Goal: Task Accomplishment & Management: Manage account settings

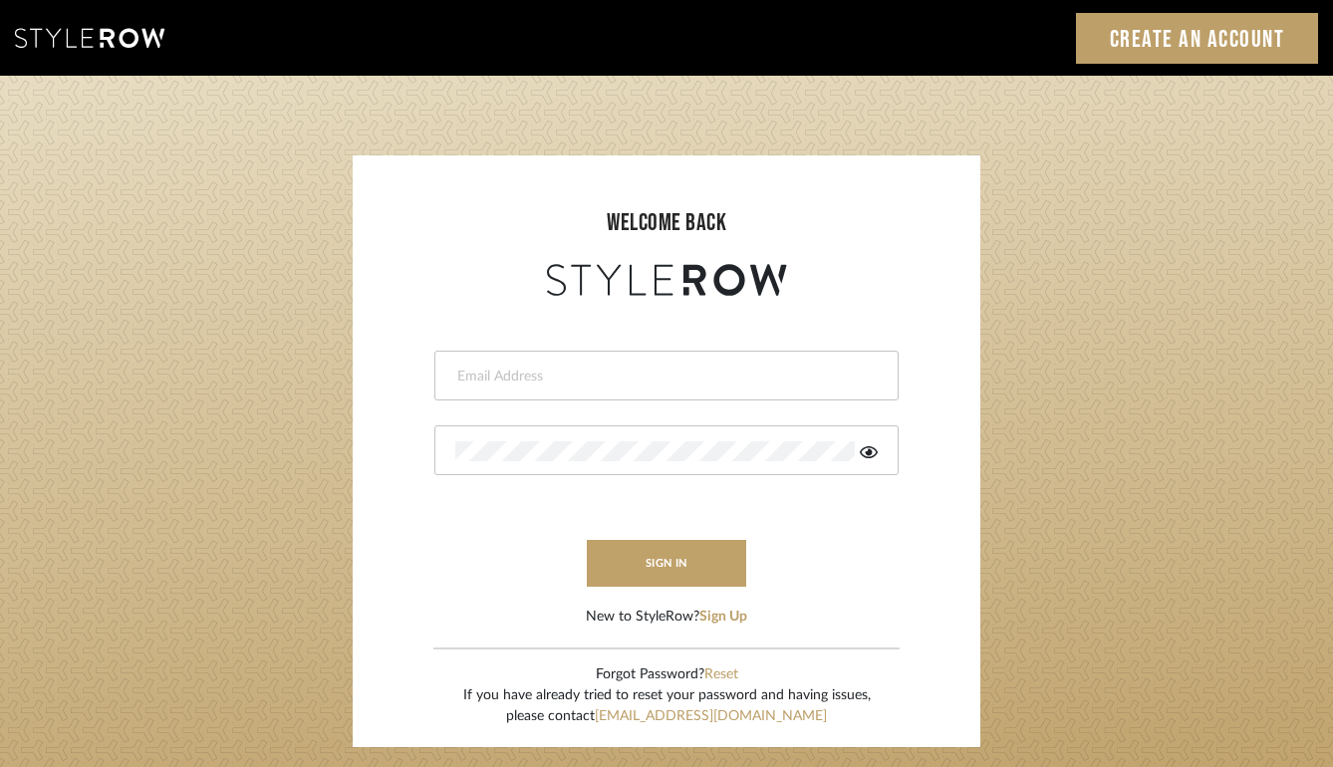
type input "molly@fitchhill.com"
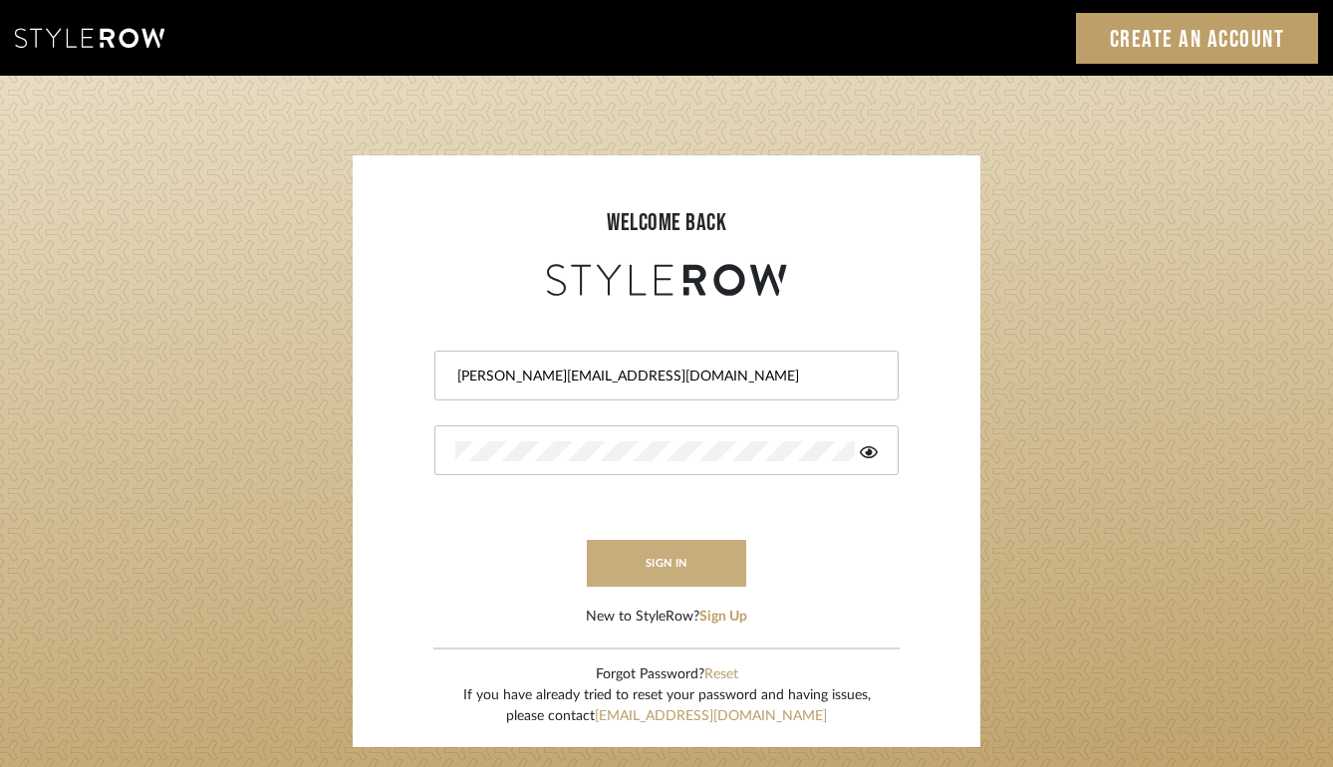
click at [660, 570] on button "sign in" at bounding box center [666, 563] width 159 height 47
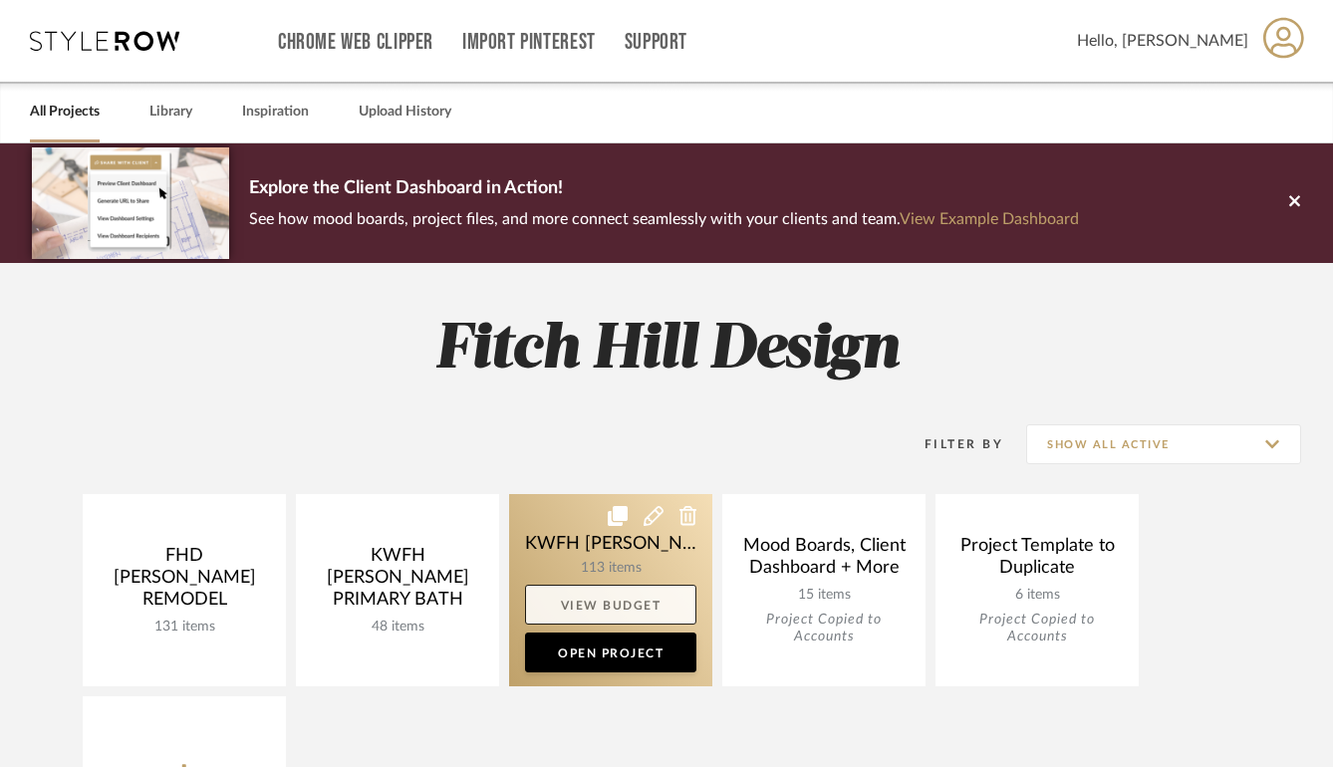
click at [606, 597] on link "View Budget" at bounding box center [610, 605] width 171 height 40
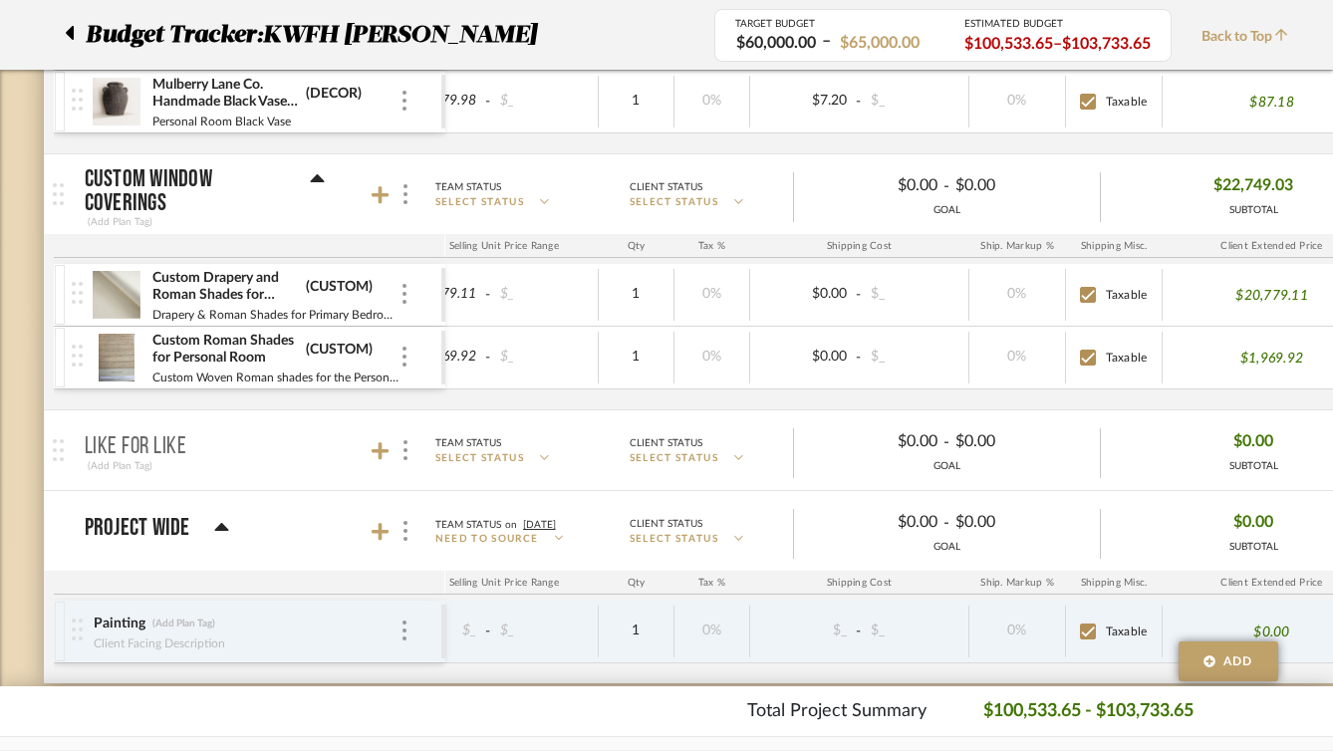
click at [106, 287] on img at bounding box center [117, 295] width 49 height 48
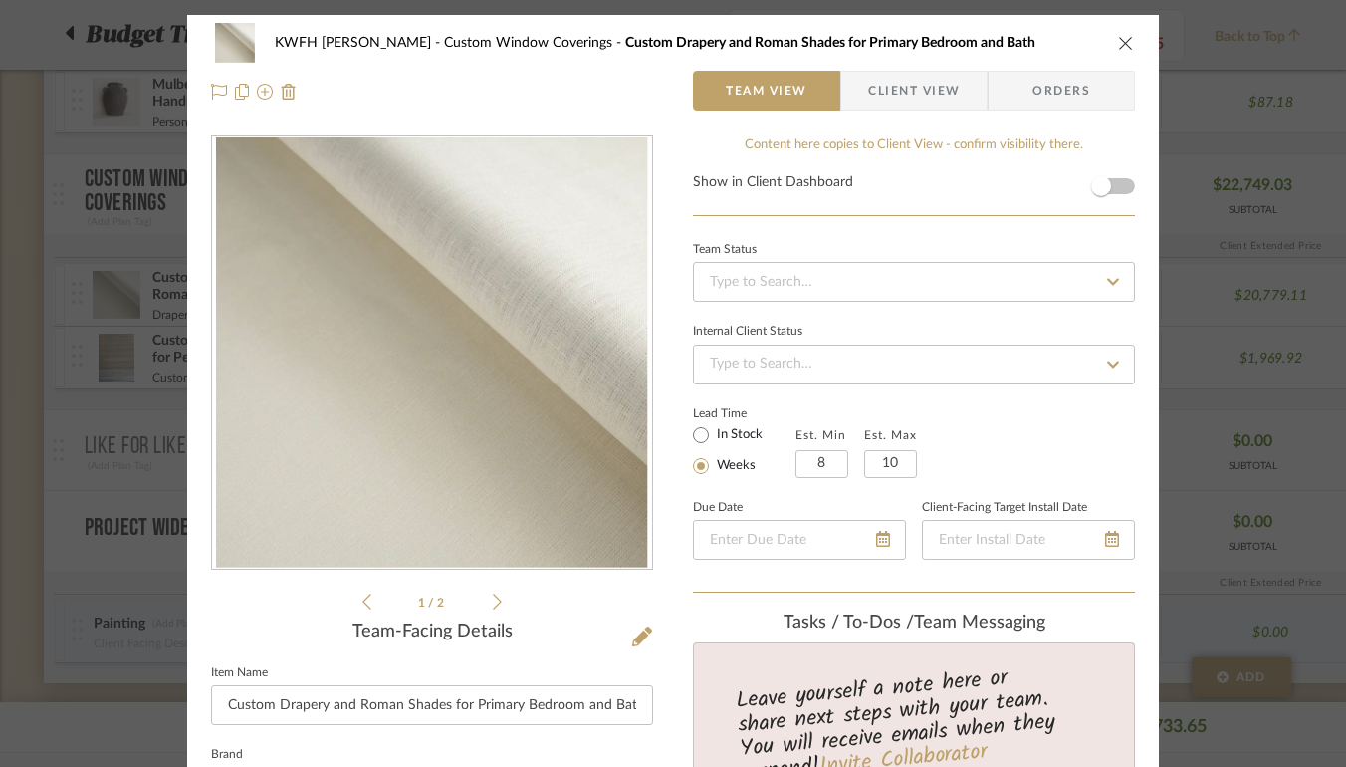
click at [1119, 39] on icon "close" at bounding box center [1126, 43] width 16 height 16
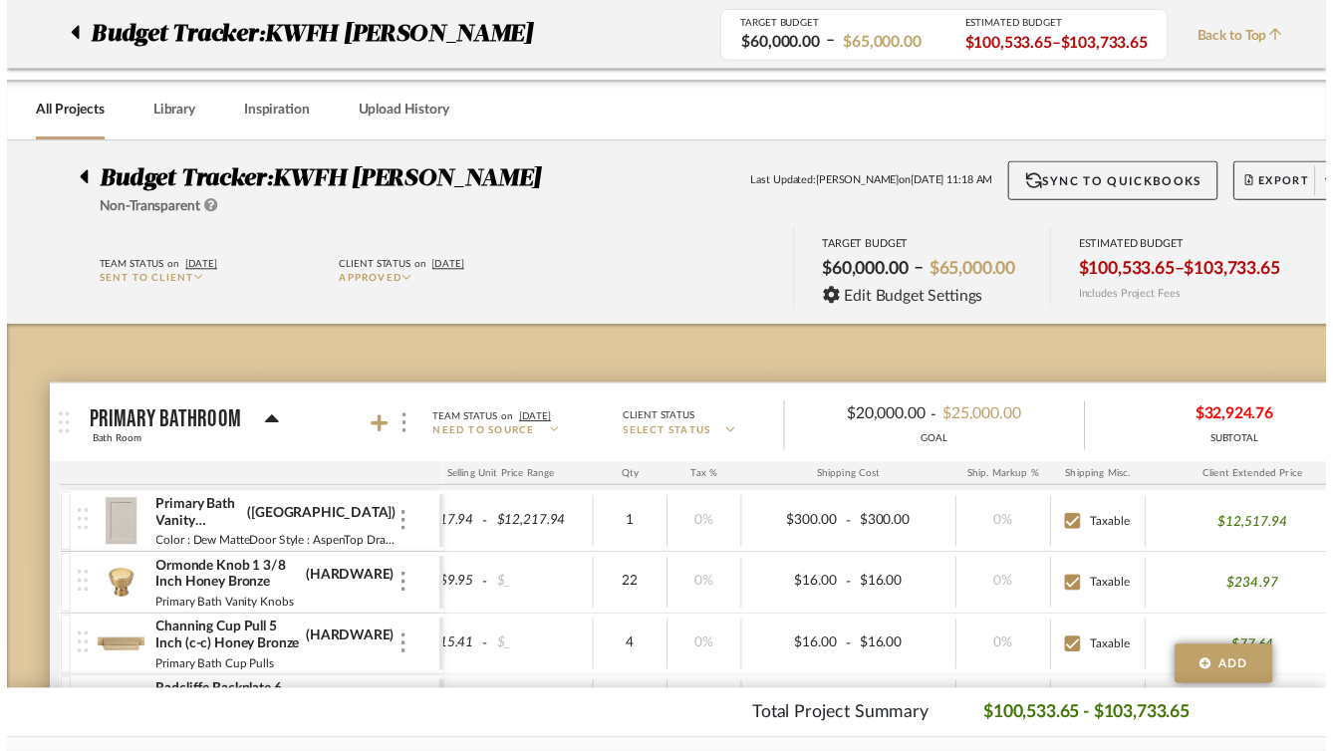
scroll to position [7666, 0]
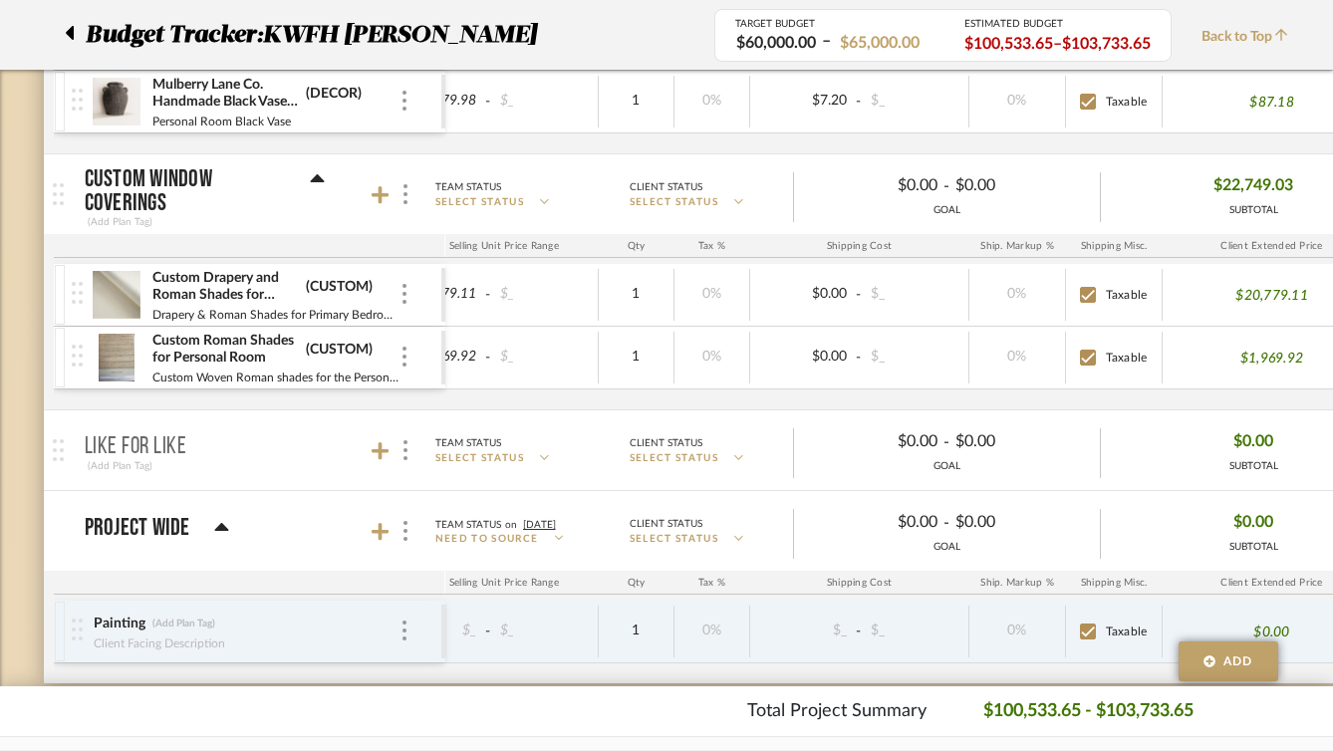
click at [115, 350] on img at bounding box center [117, 358] width 49 height 48
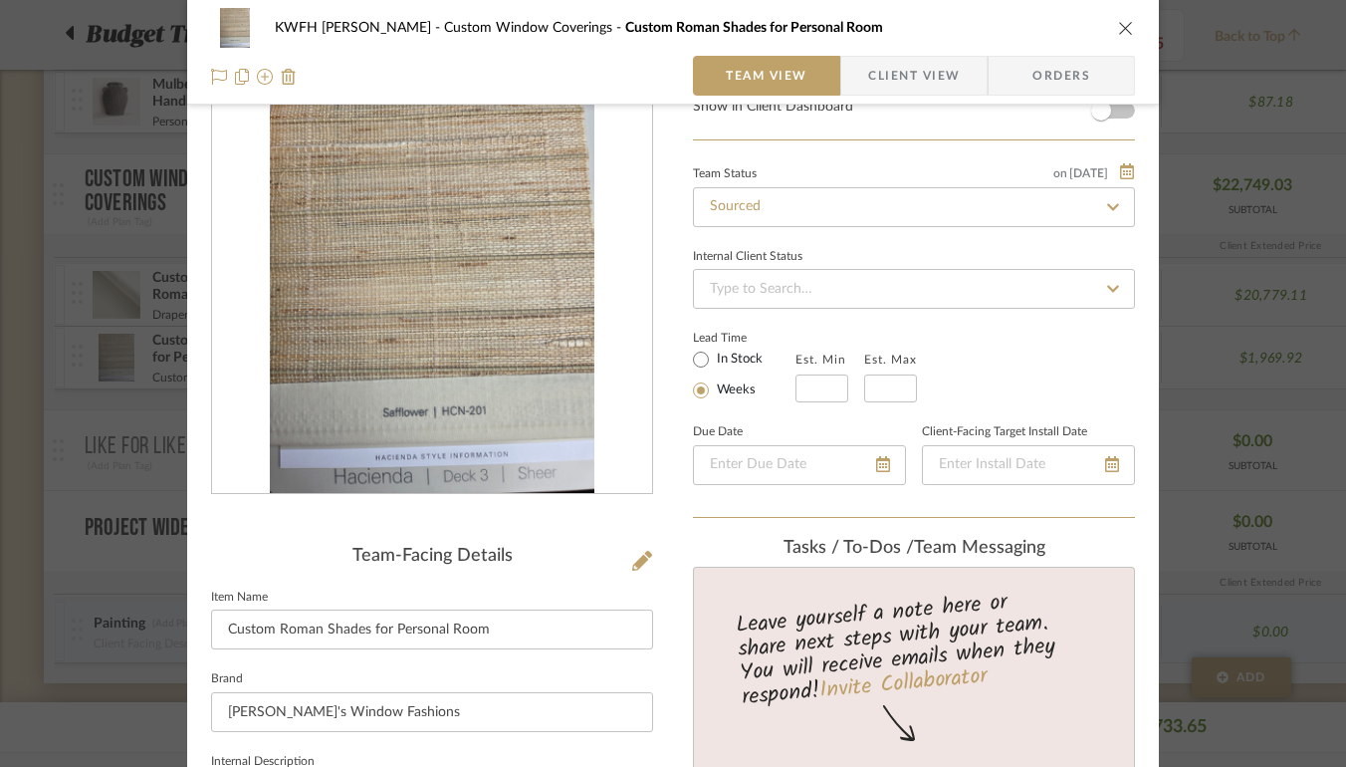
scroll to position [0, 0]
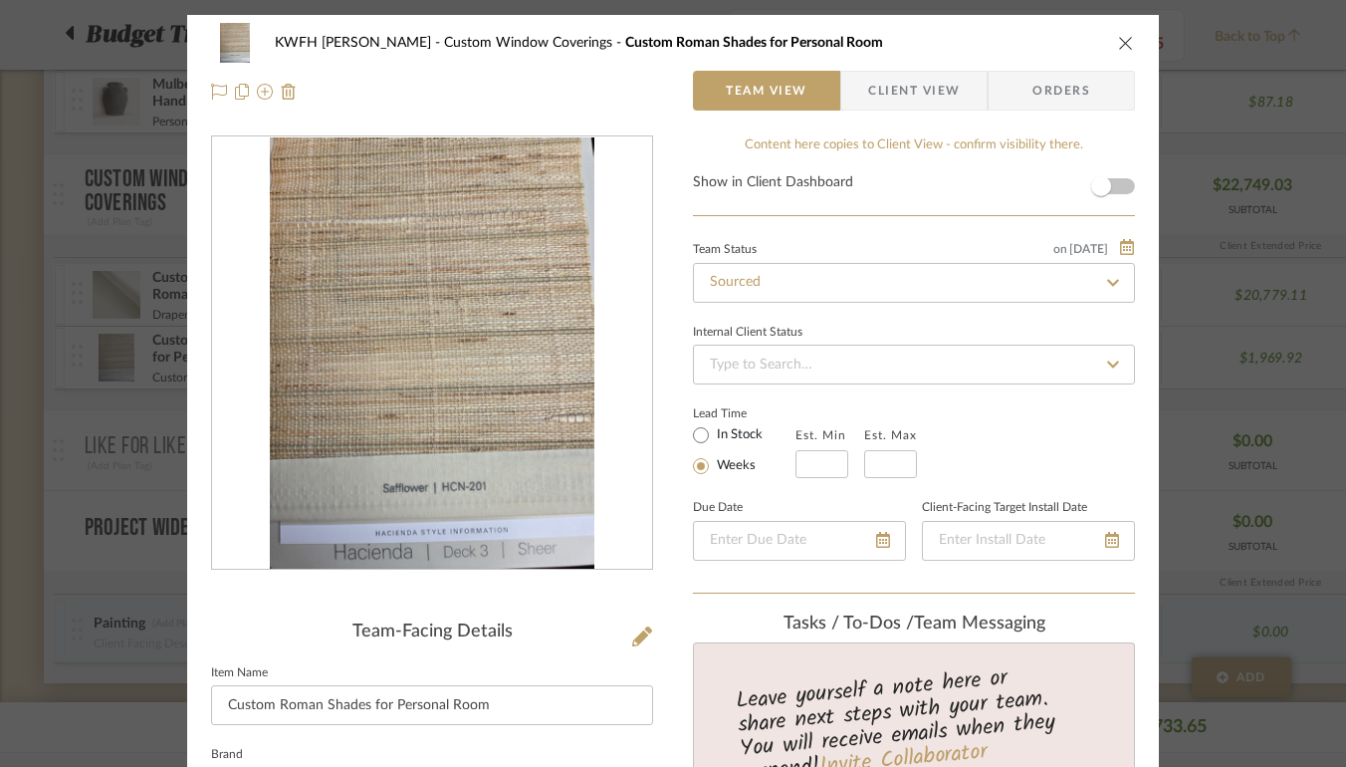
click at [1118, 48] on icon "close" at bounding box center [1126, 43] width 16 height 16
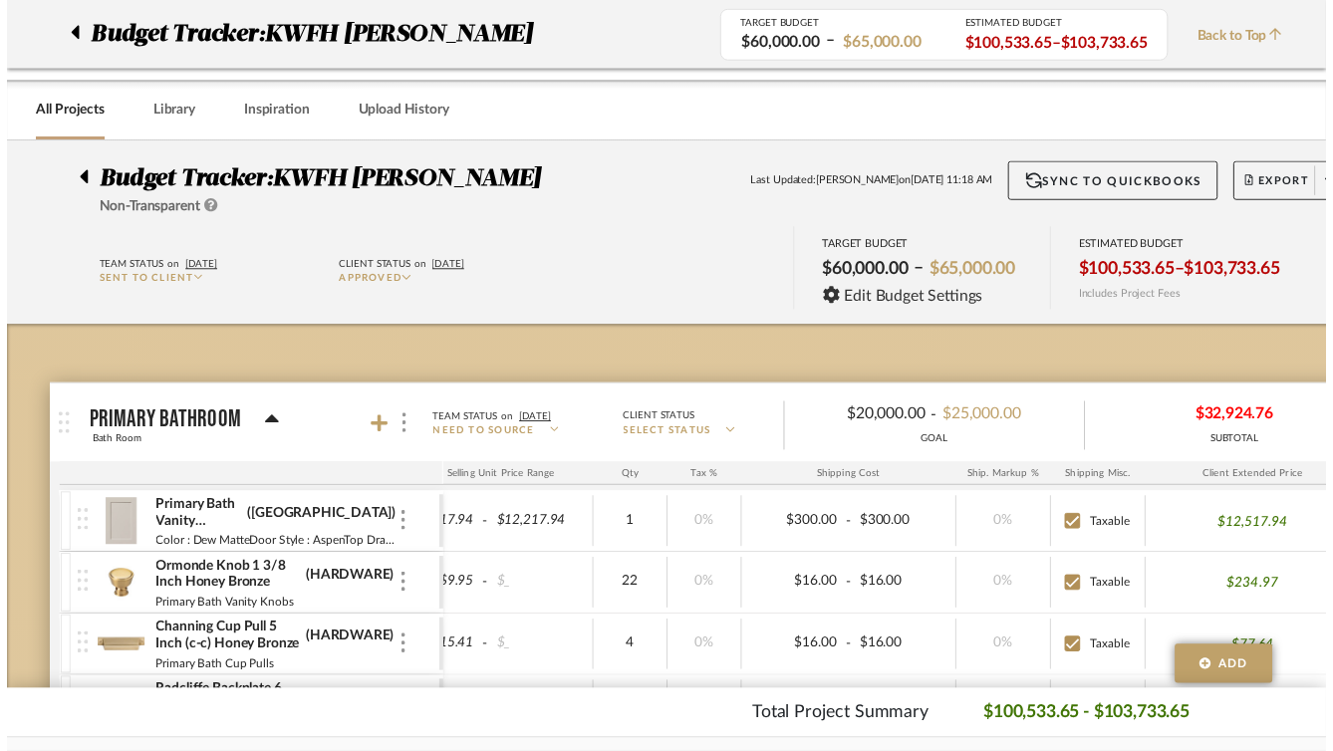
scroll to position [7666, 0]
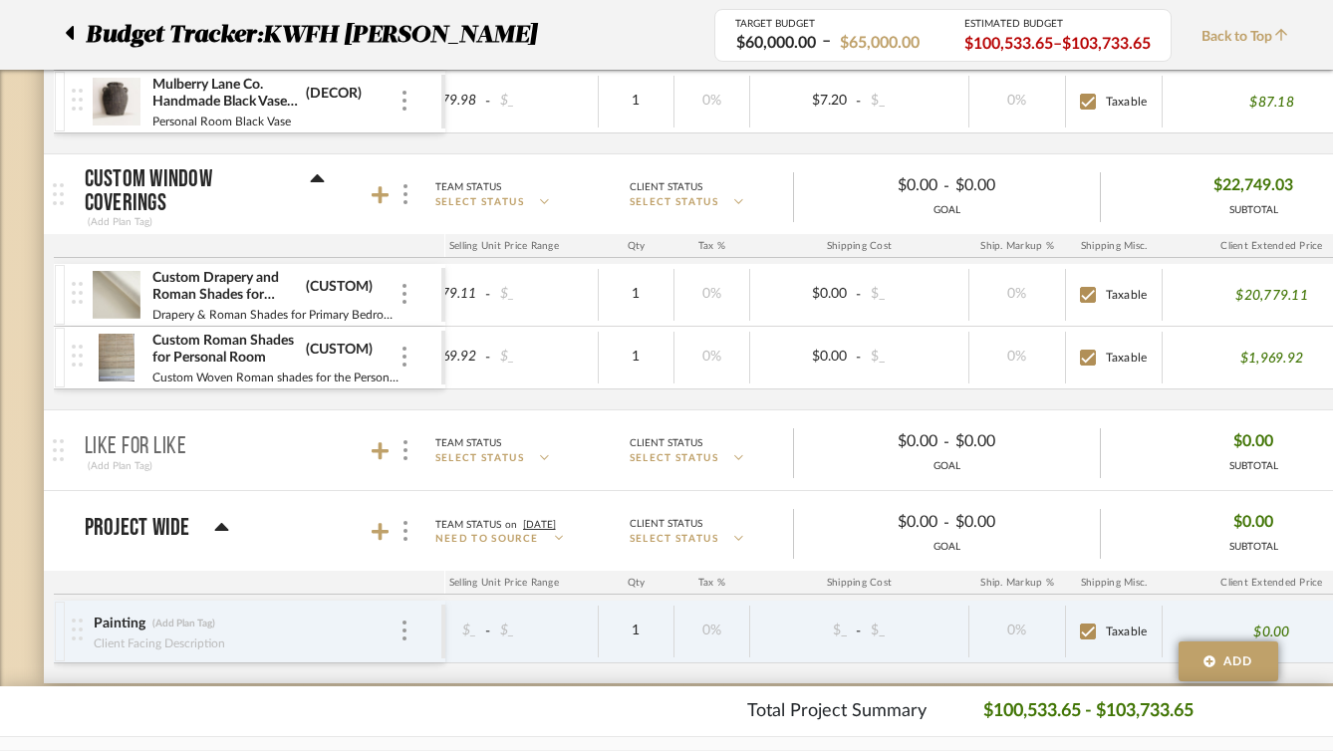
click at [120, 292] on img at bounding box center [117, 295] width 49 height 48
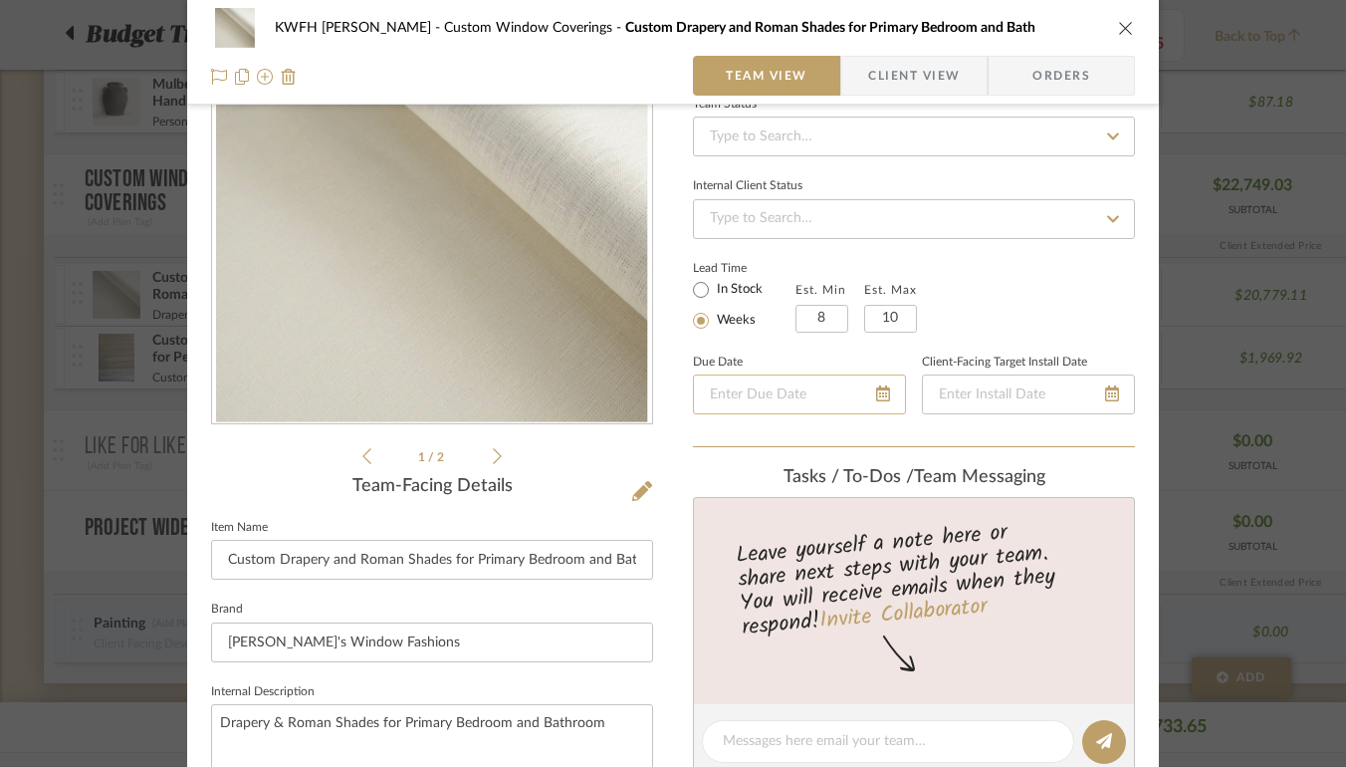
scroll to position [0, 0]
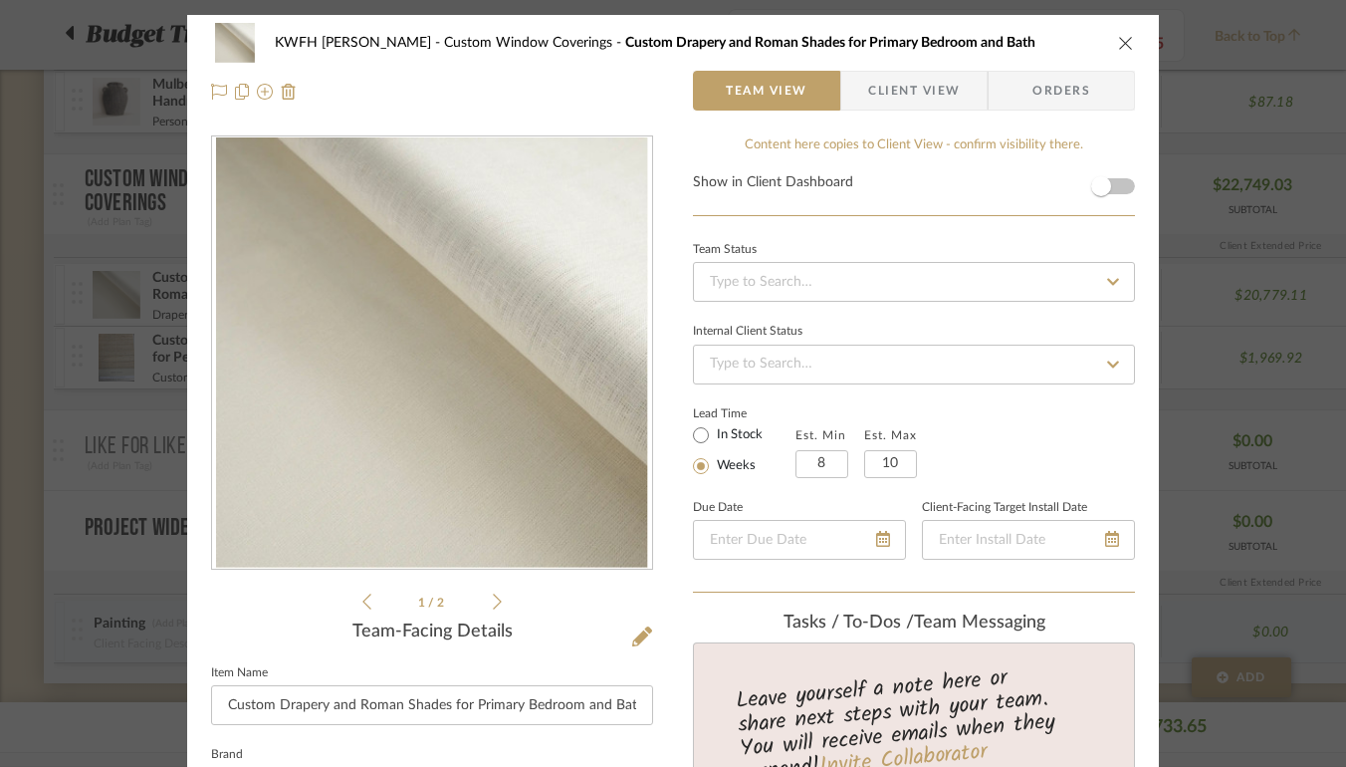
click at [1118, 44] on icon "close" at bounding box center [1126, 43] width 16 height 16
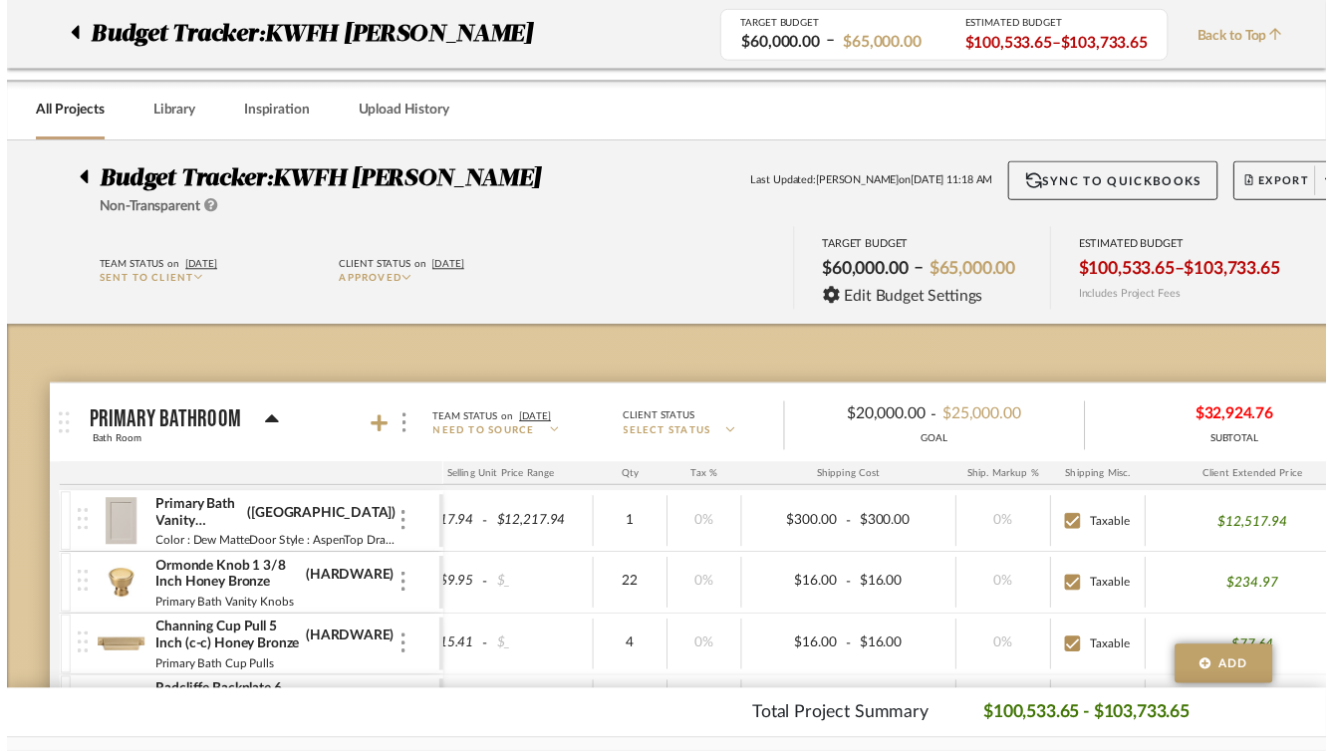
scroll to position [7666, 0]
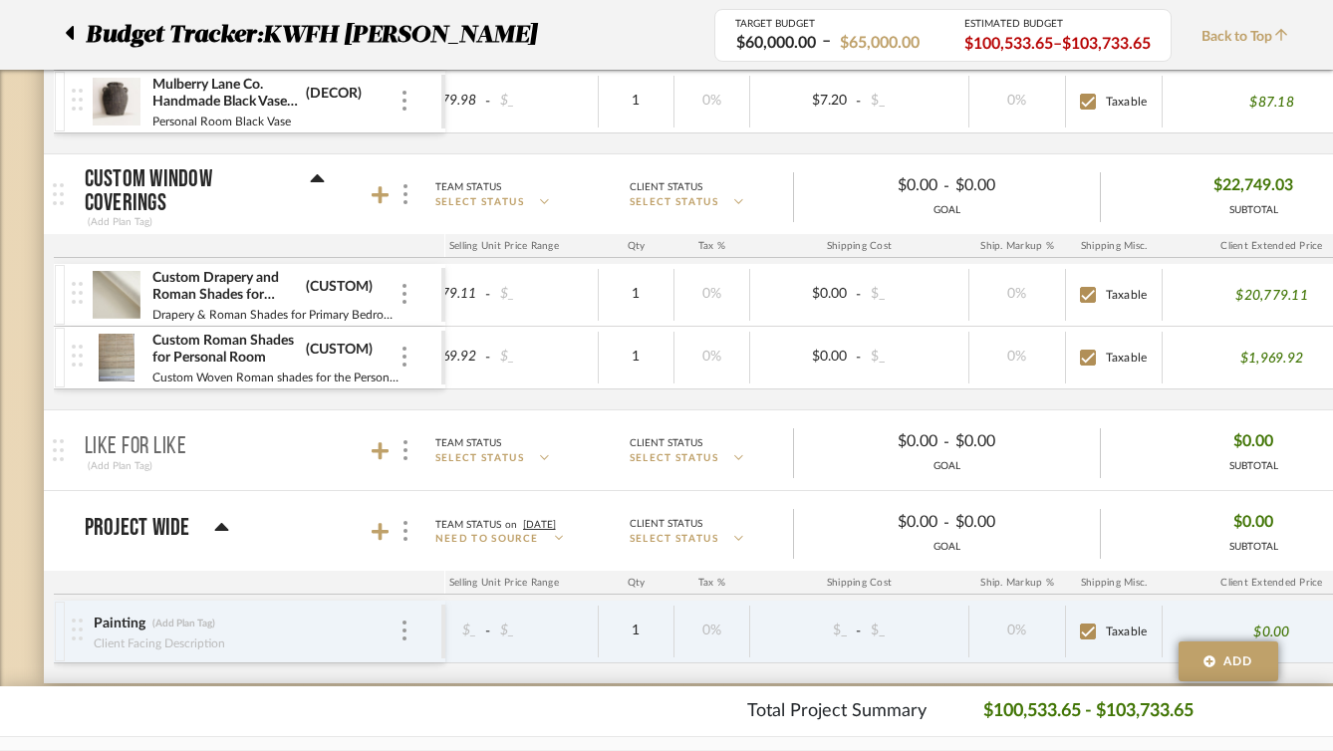
click at [115, 353] on img at bounding box center [117, 358] width 49 height 48
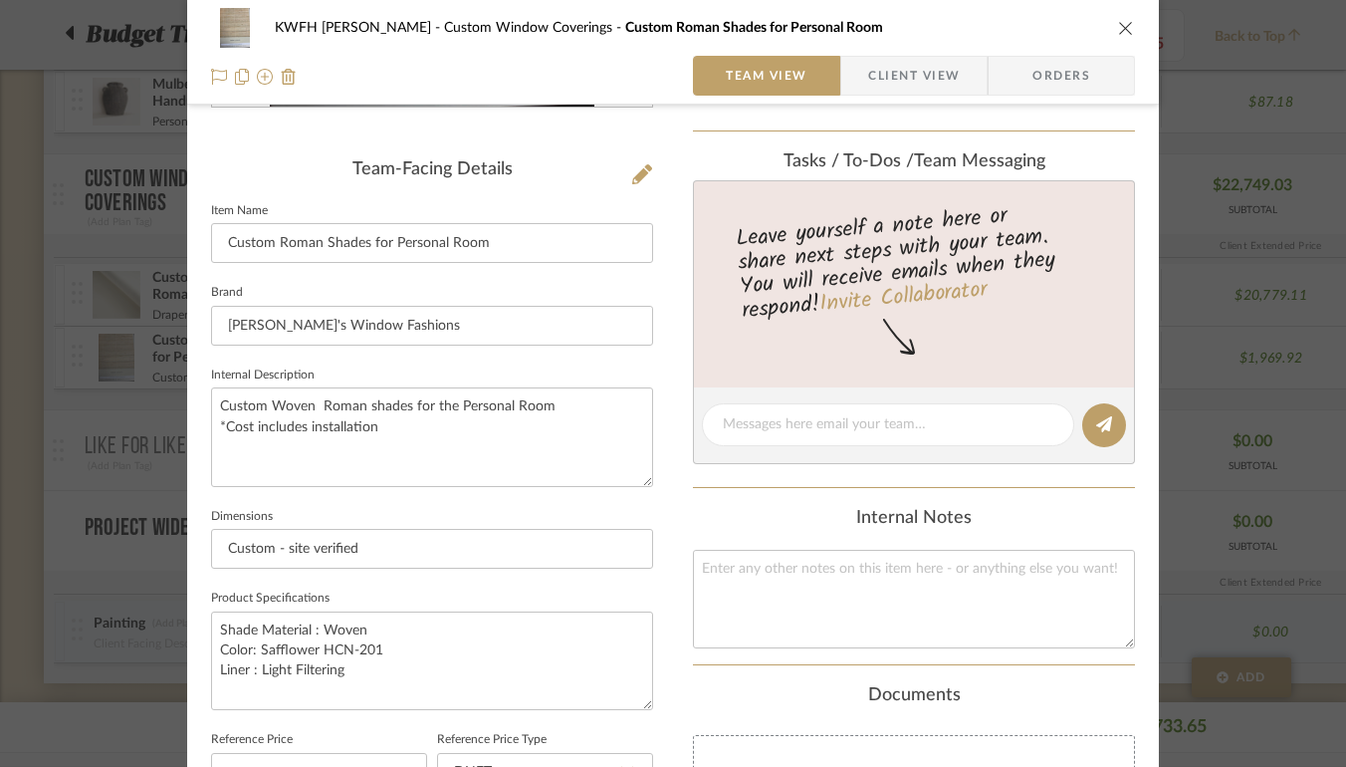
scroll to position [0, 0]
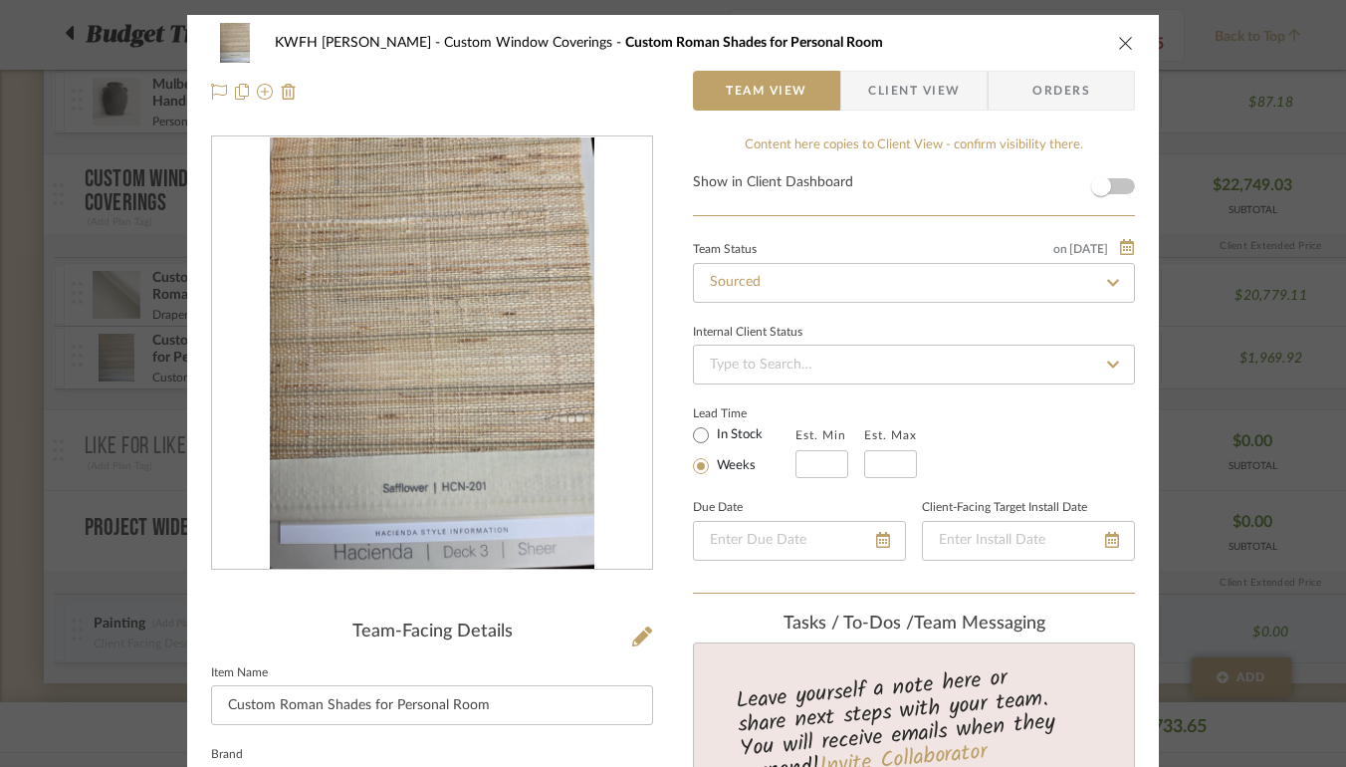
click at [1127, 41] on button "close" at bounding box center [1126, 43] width 18 height 18
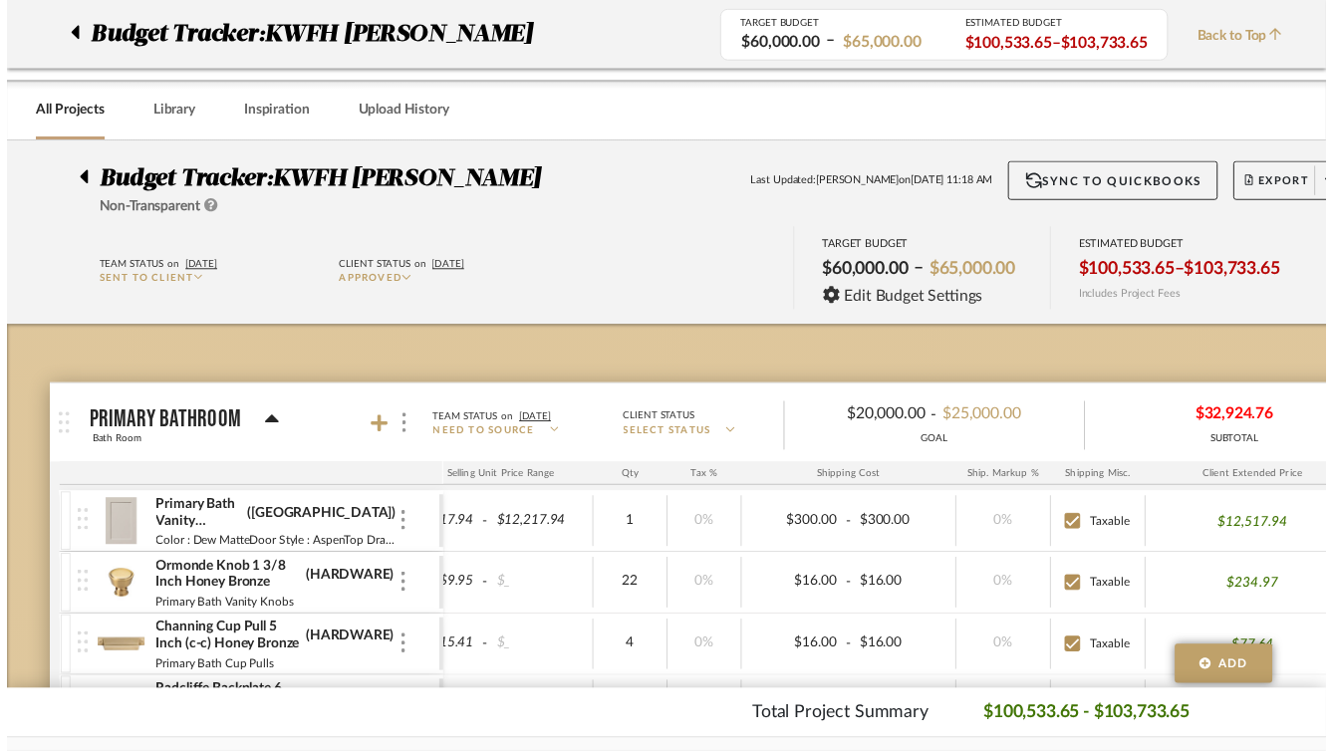
scroll to position [7666, 0]
